Goal: Transaction & Acquisition: Purchase product/service

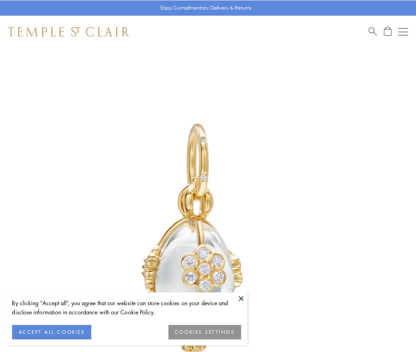
scroll to position [15, 0]
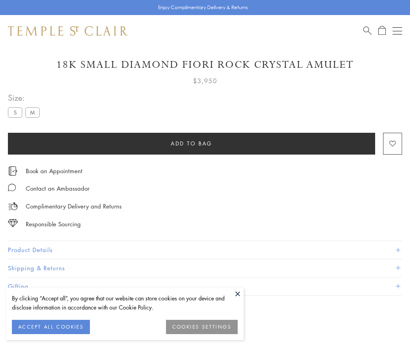
click at [191, 143] on span "Add to bag" at bounding box center [192, 143] width 42 height 9
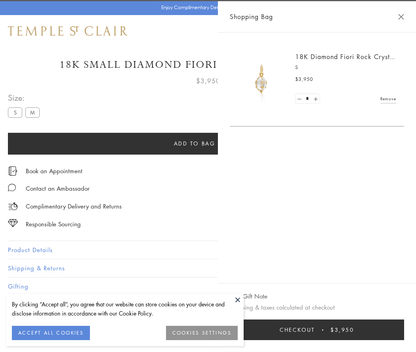
click at [315, 329] on span "Checkout" at bounding box center [296, 329] width 35 height 9
